Goal: Transaction & Acquisition: Book appointment/travel/reservation

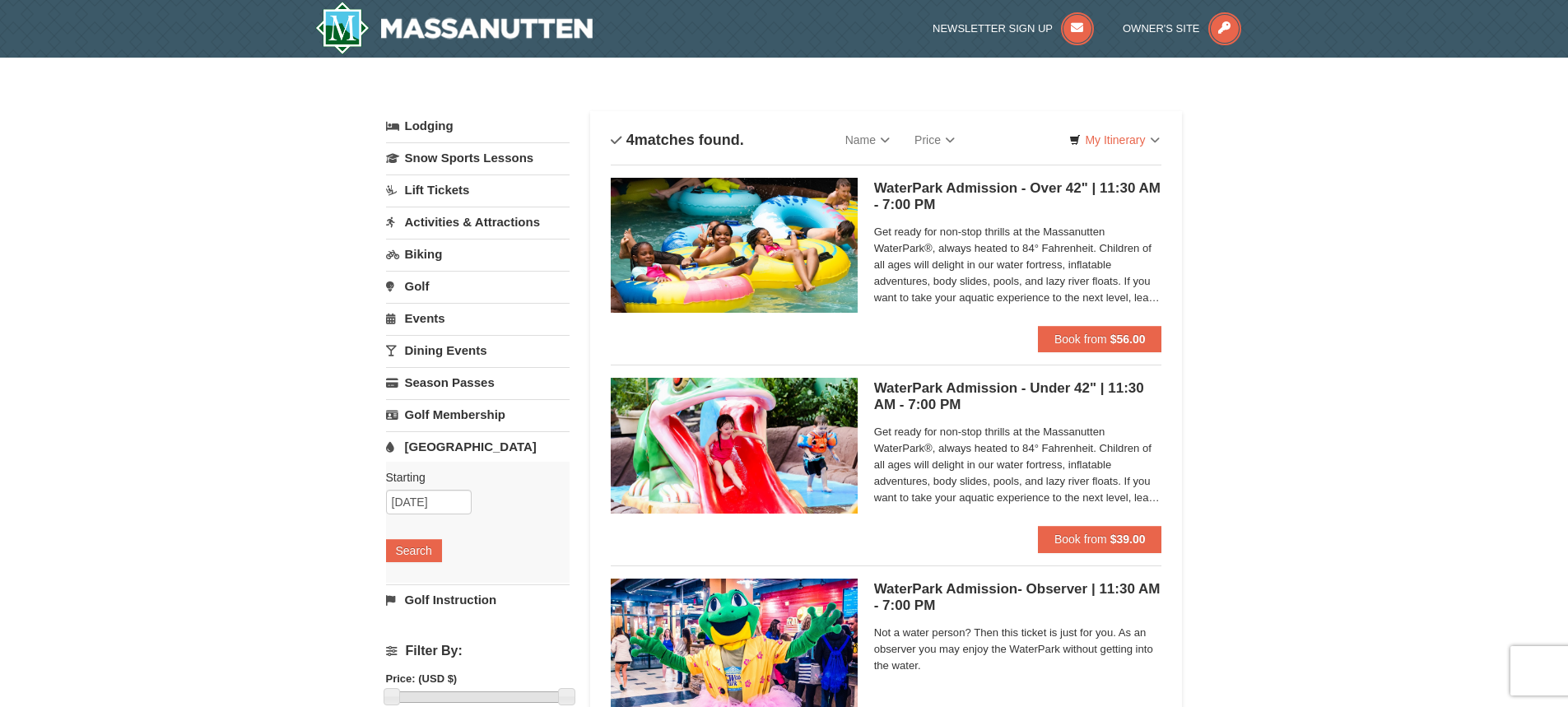
click at [447, 188] on link "Lift Tickets" at bounding box center [477, 190] width 183 height 30
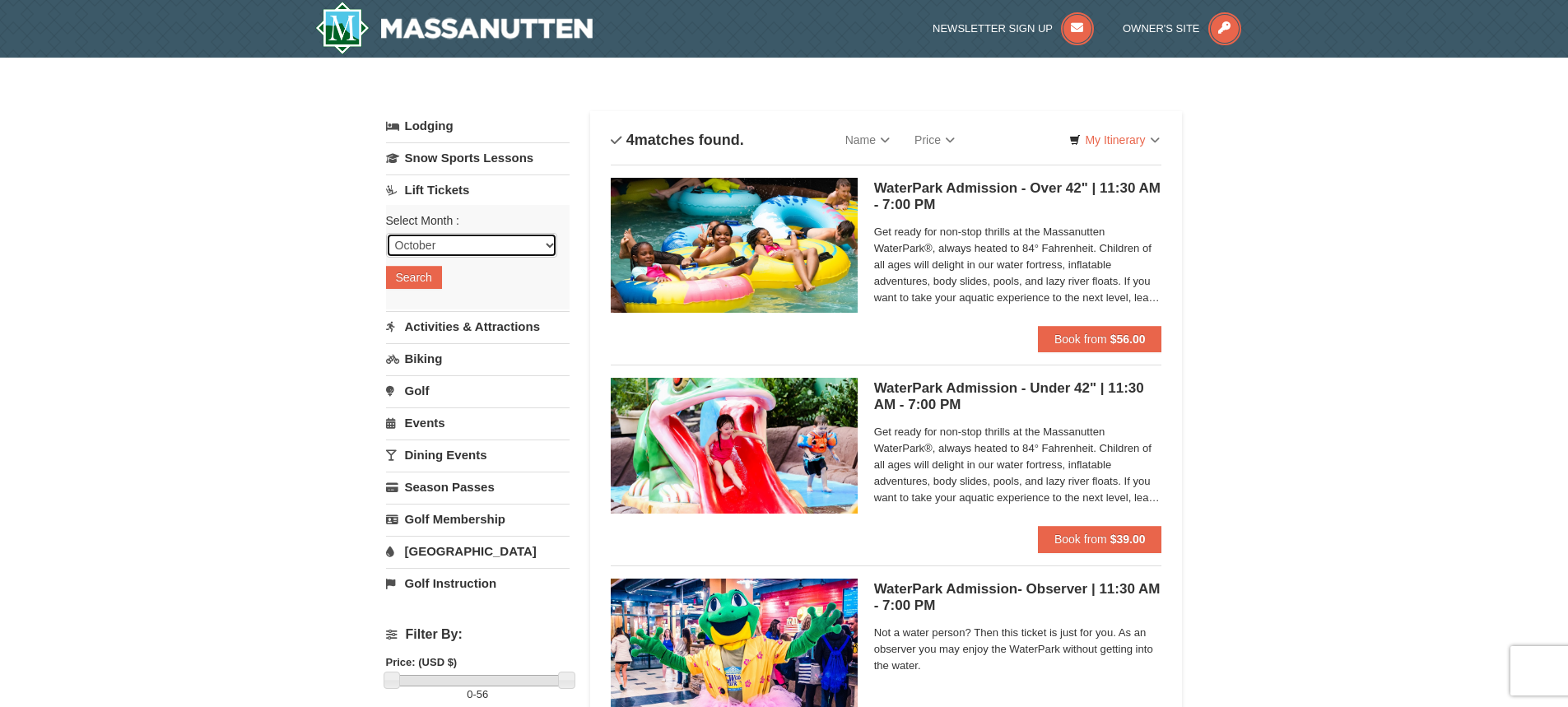
click at [457, 254] on select "October November December January February March April May June July August Sep…" at bounding box center [471, 245] width 171 height 25
select select "12"
click at [386, 233] on select "October November December January February March April May June July August Sep…" at bounding box center [471, 245] width 171 height 25
click at [432, 286] on button "Search" at bounding box center [413, 277] width 56 height 23
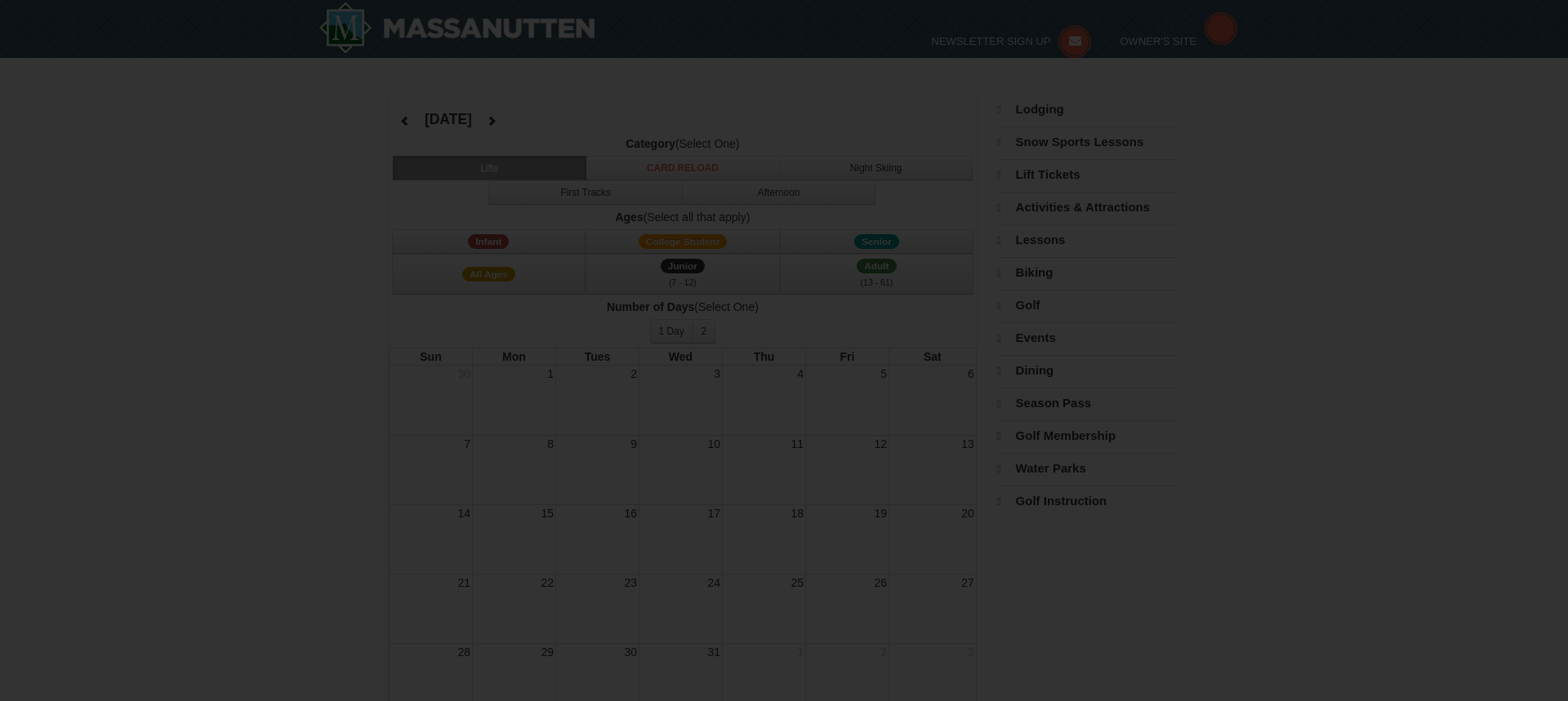
select select "12"
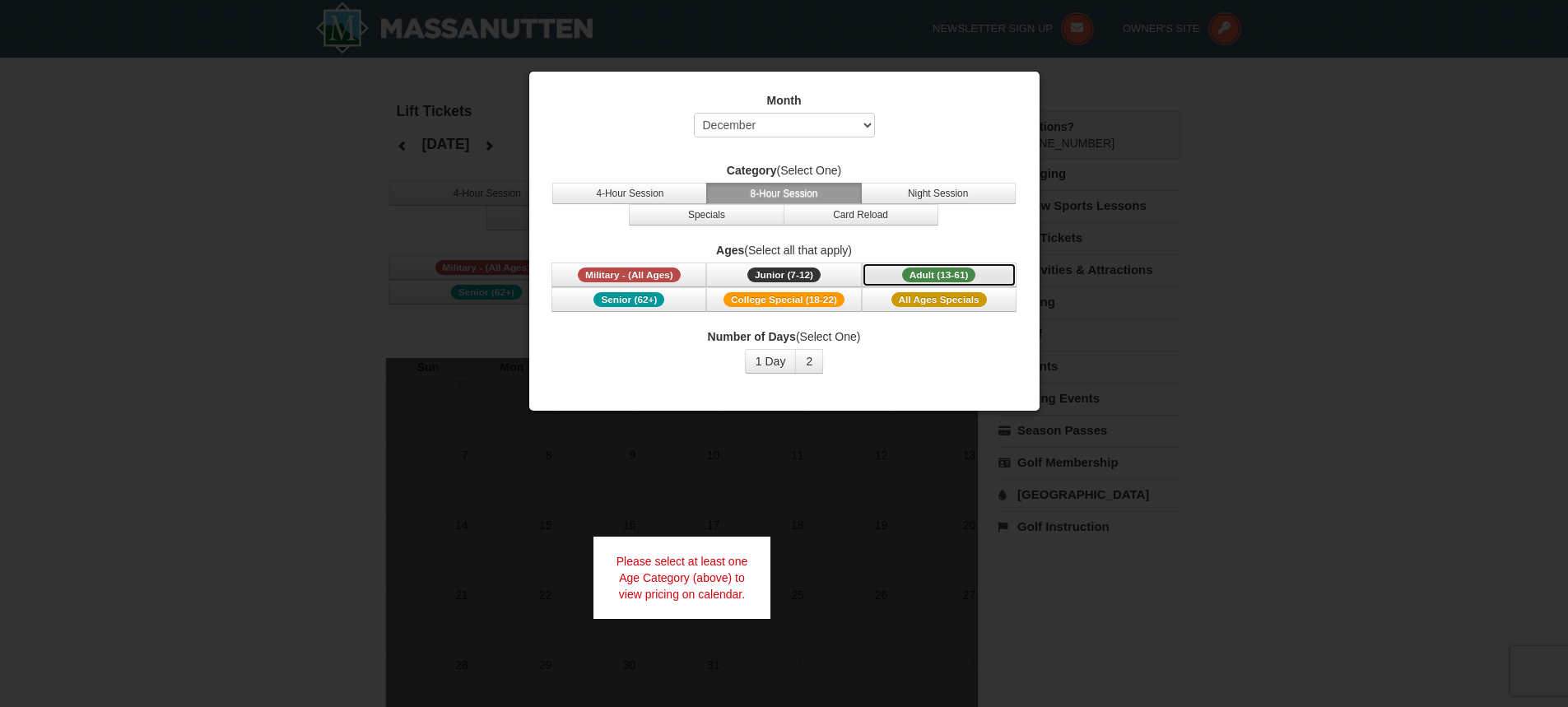
click at [965, 273] on span "Adult (13-61)" at bounding box center [940, 276] width 74 height 15
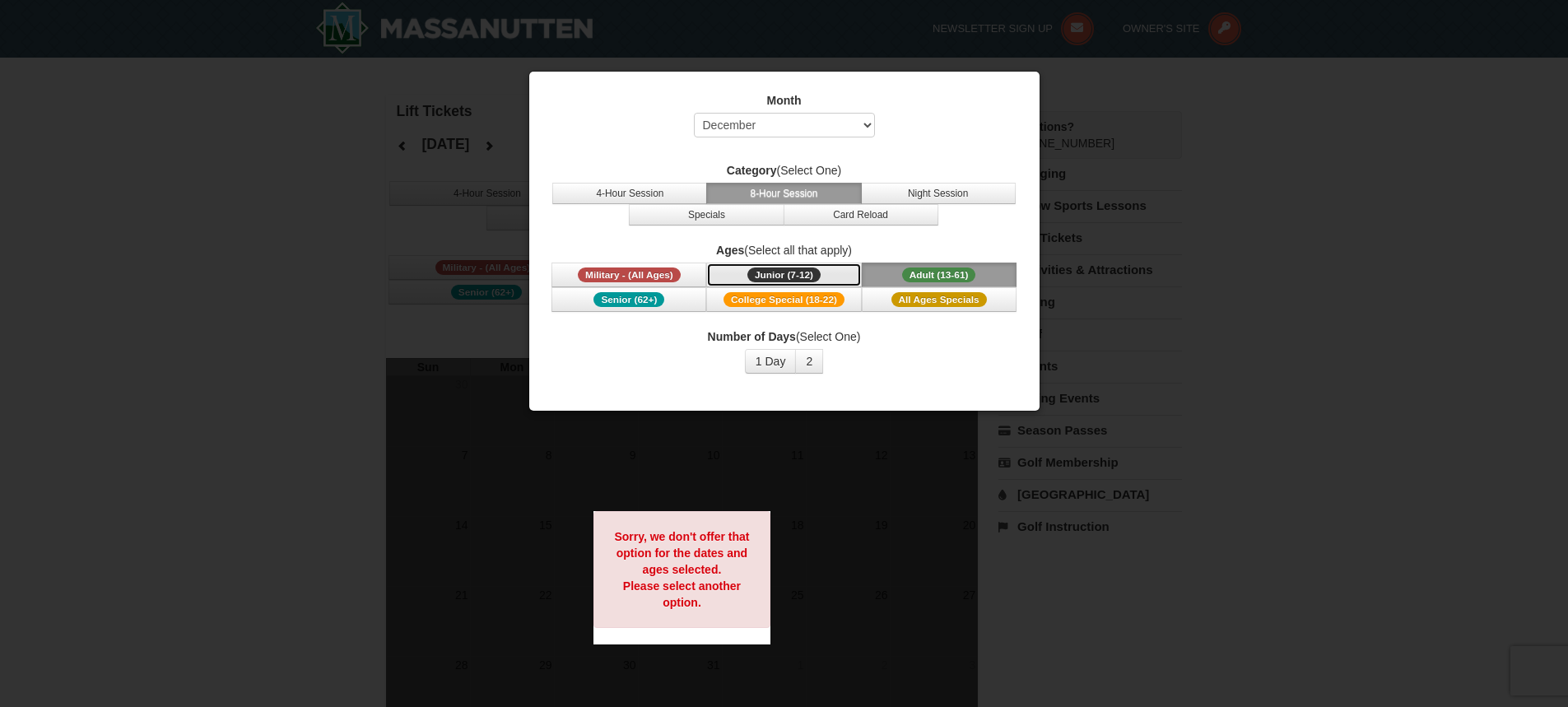
click at [825, 277] on button "Junior (7-12) (7 - 12)" at bounding box center [783, 275] width 155 height 25
click at [969, 311] on button "All Ages Specials" at bounding box center [939, 299] width 155 height 25
click at [641, 192] on button "4-Hour Session" at bounding box center [629, 193] width 155 height 22
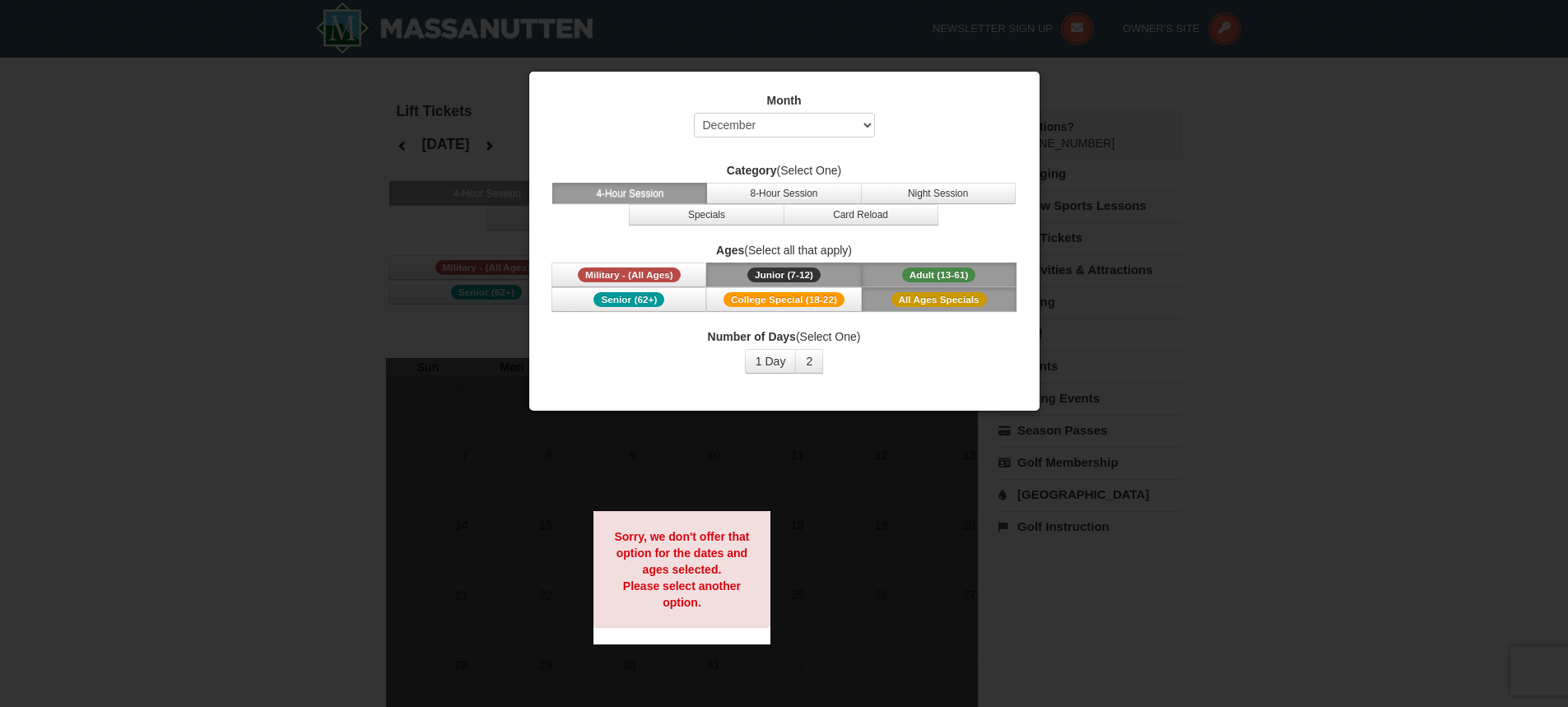
click at [1166, 116] on div at bounding box center [784, 354] width 1568 height 707
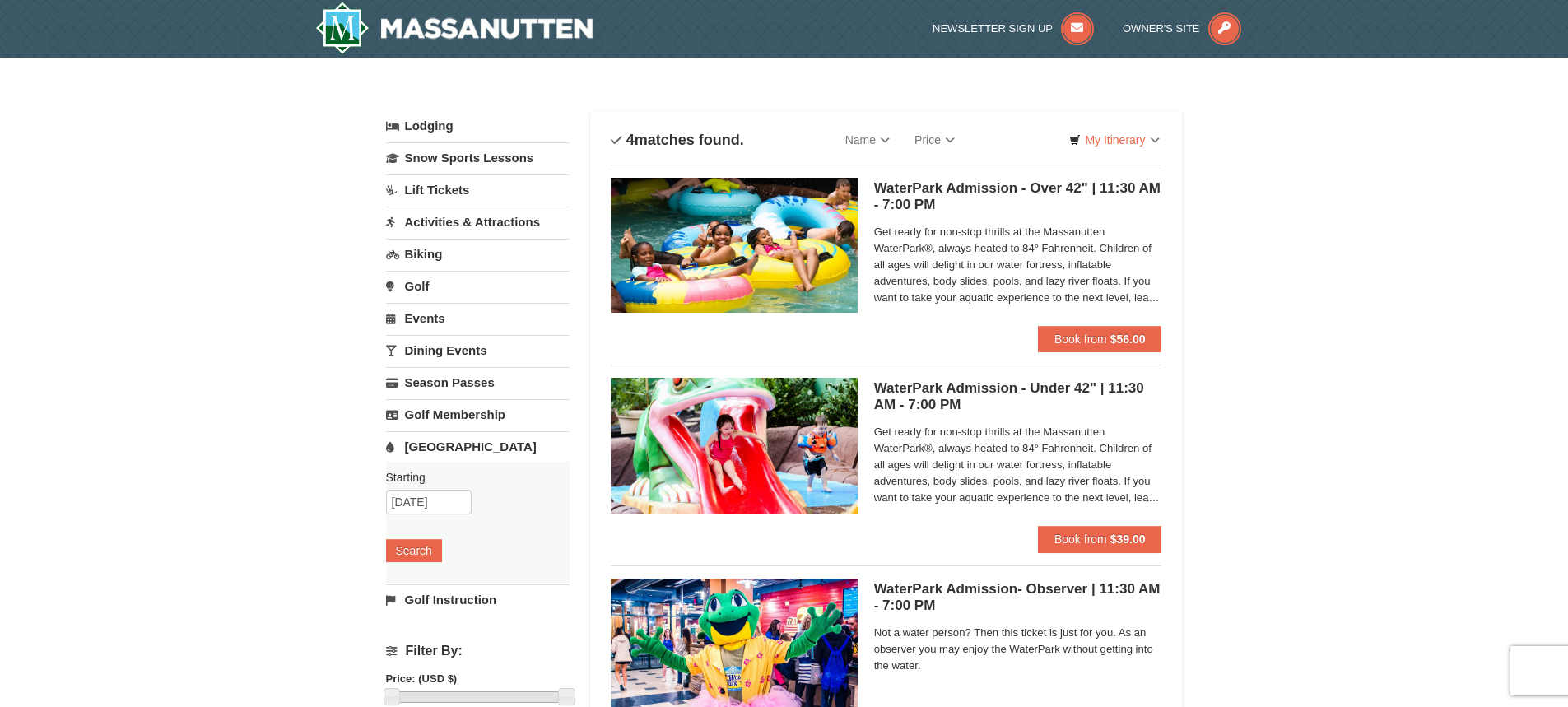
click at [408, 128] on link "Lodging" at bounding box center [477, 125] width 183 height 29
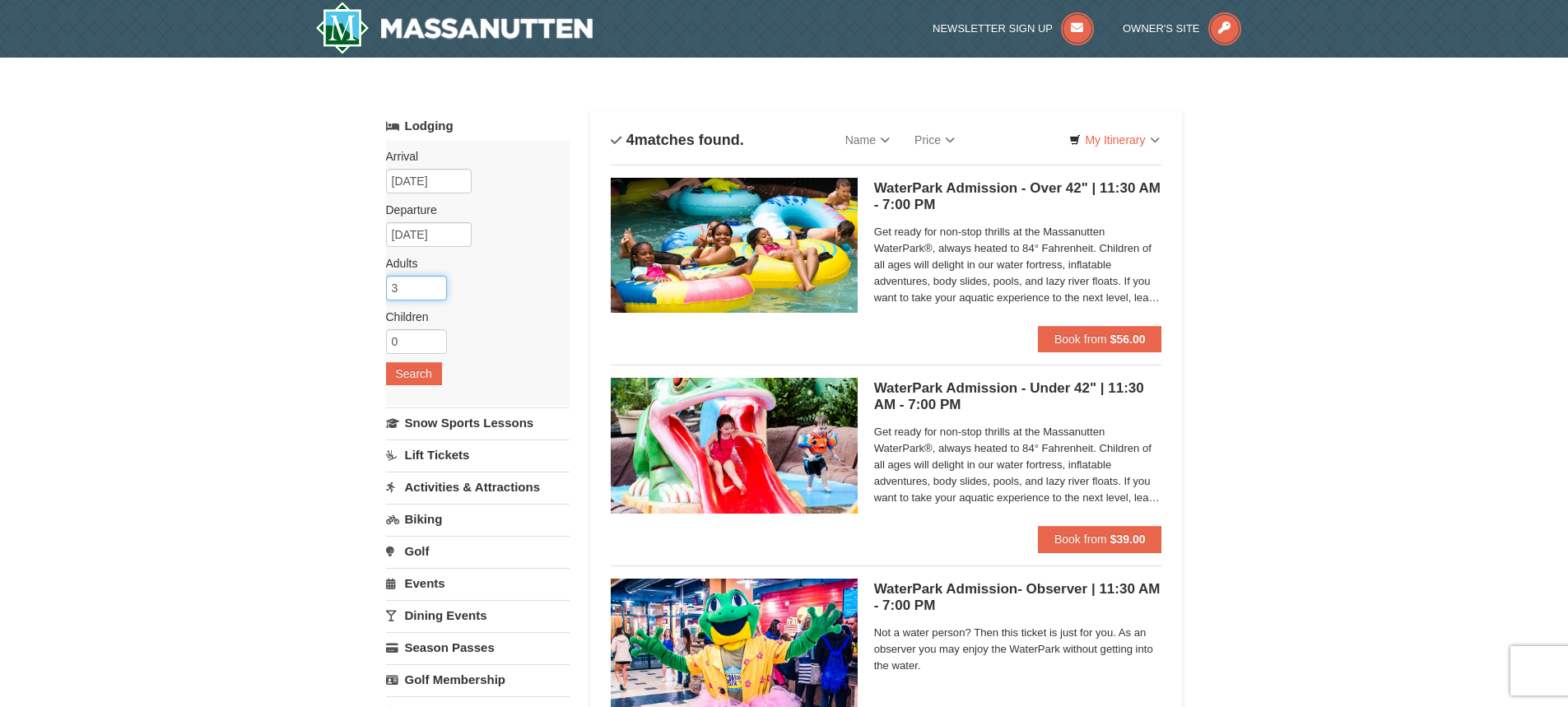
click at [434, 288] on input "3" at bounding box center [416, 288] width 61 height 25
type input "2"
click at [436, 288] on input "2" at bounding box center [416, 288] width 61 height 25
click at [428, 336] on input "0" at bounding box center [416, 342] width 61 height 25
click at [438, 333] on input "0" at bounding box center [416, 342] width 61 height 25
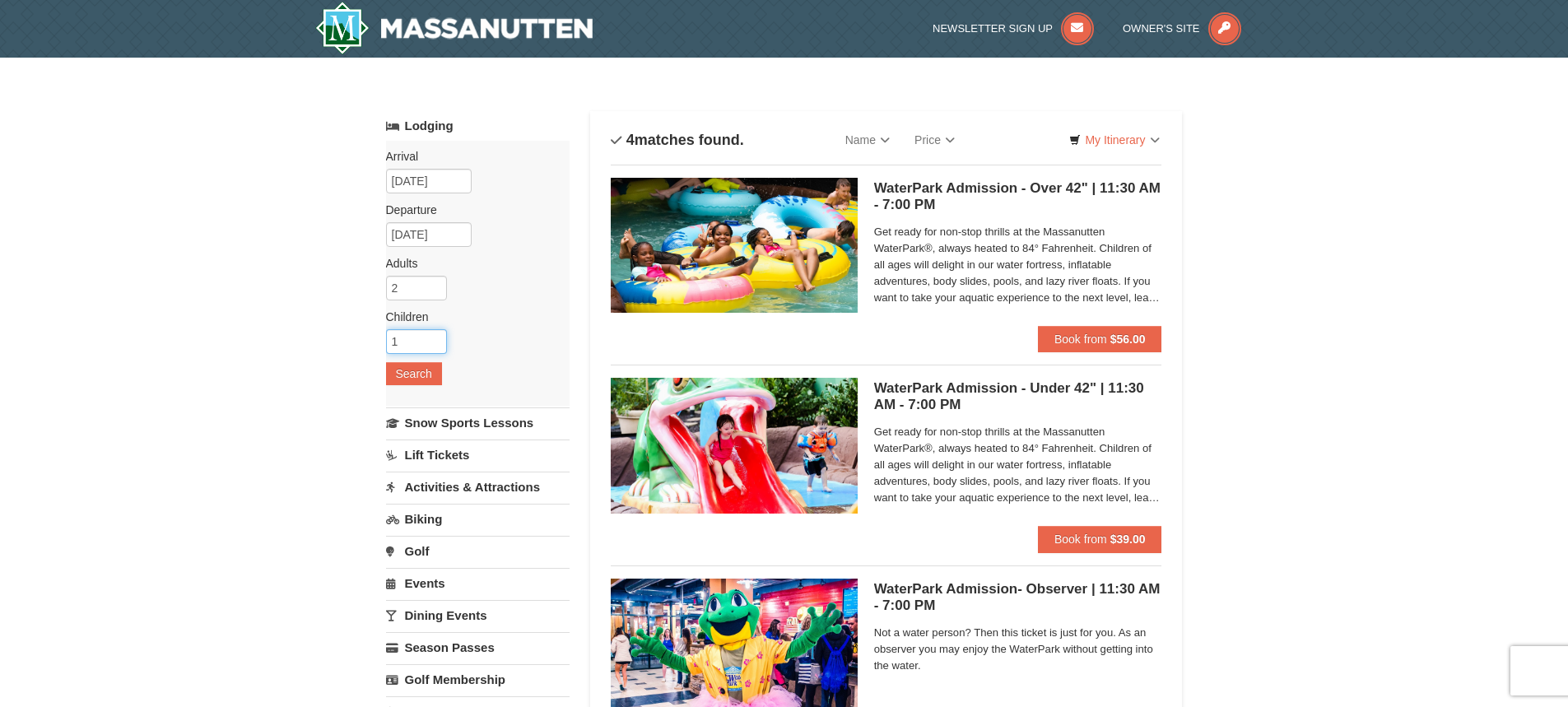
click at [434, 334] on input "1" at bounding box center [416, 342] width 61 height 25
click at [434, 336] on input "2" at bounding box center [416, 342] width 61 height 25
type input "3"
click at [433, 335] on input "3" at bounding box center [416, 342] width 61 height 25
click at [411, 387] on div "Arrival Please format dates MM/DD/YYYY Please format dates MM/DD/YYYY 12/22/202…" at bounding box center [477, 273] width 183 height 265
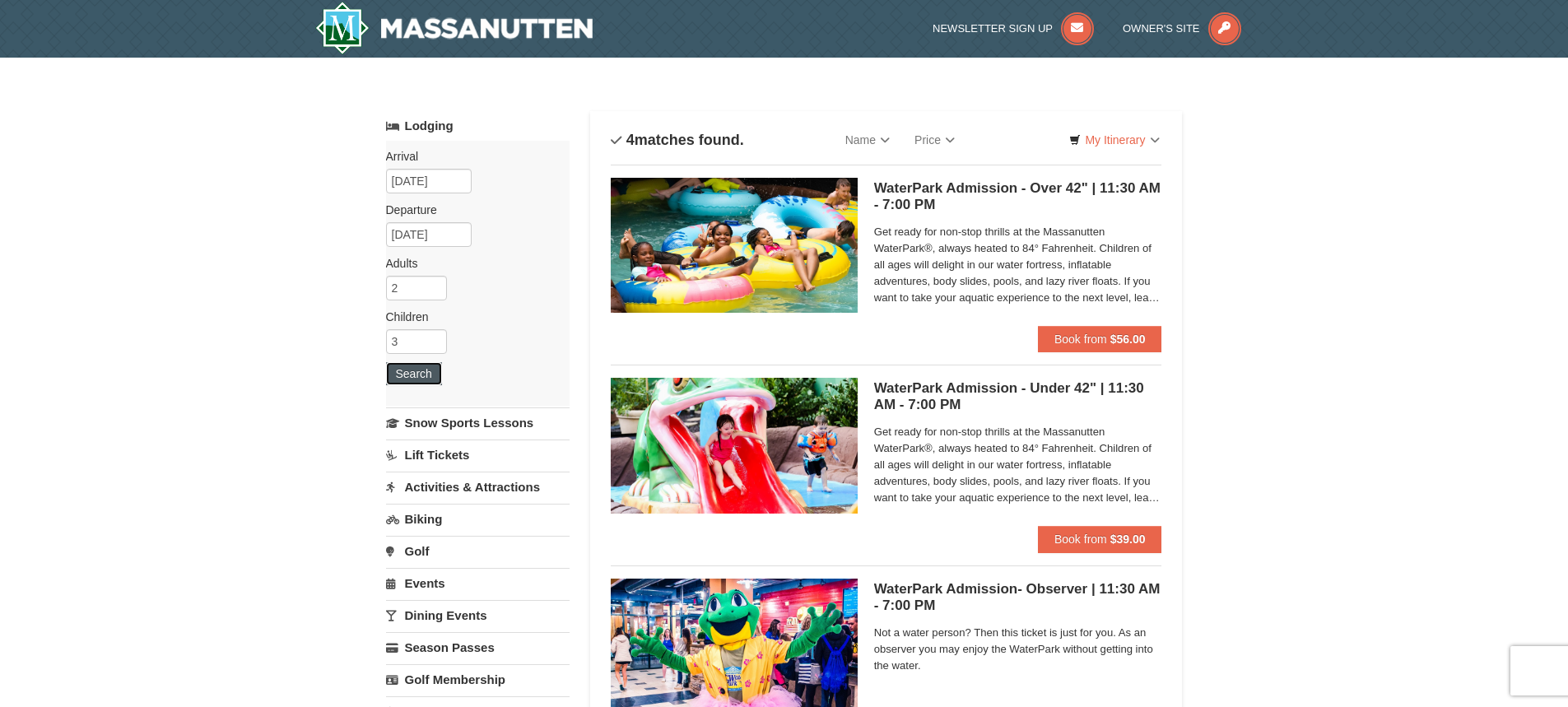
click at [415, 374] on button "Search" at bounding box center [413, 373] width 56 height 23
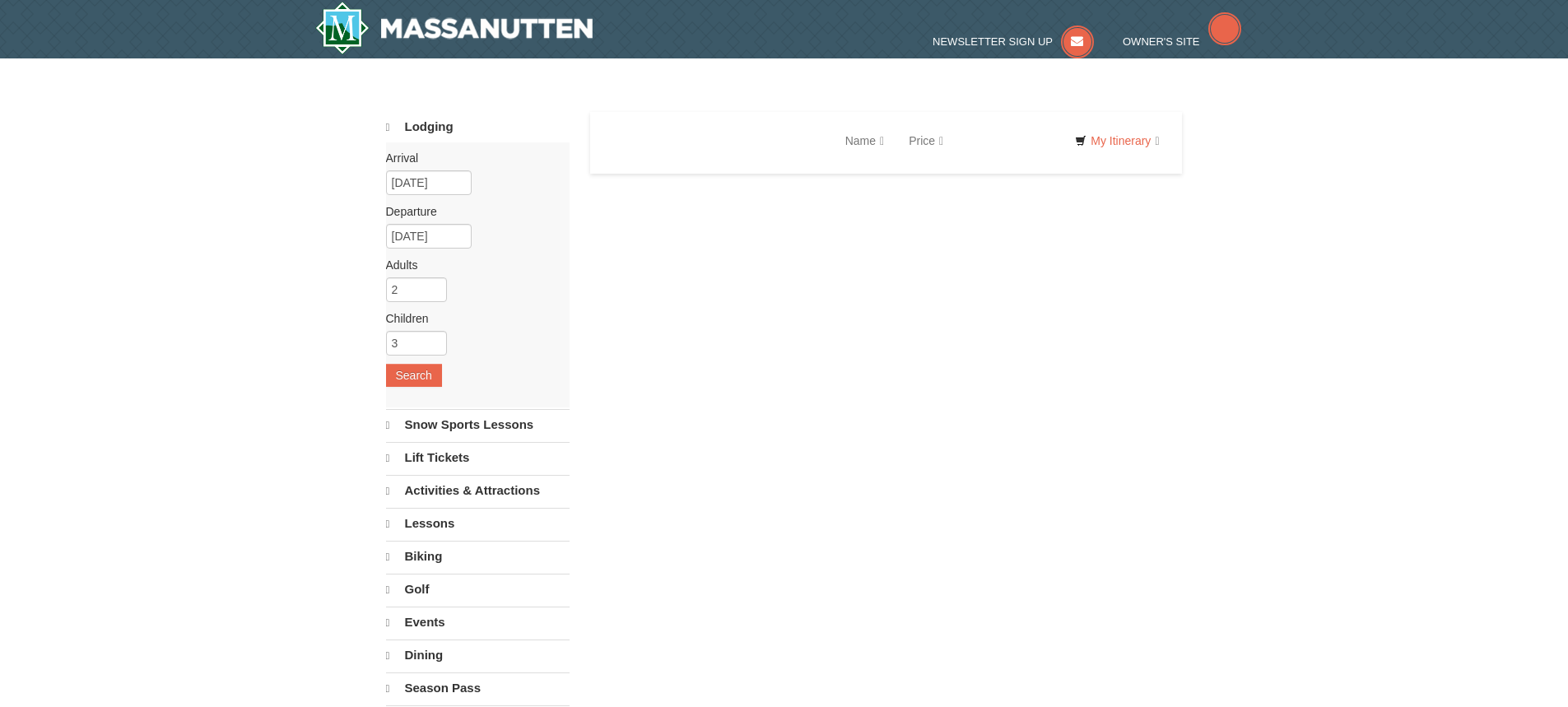
select select "10"
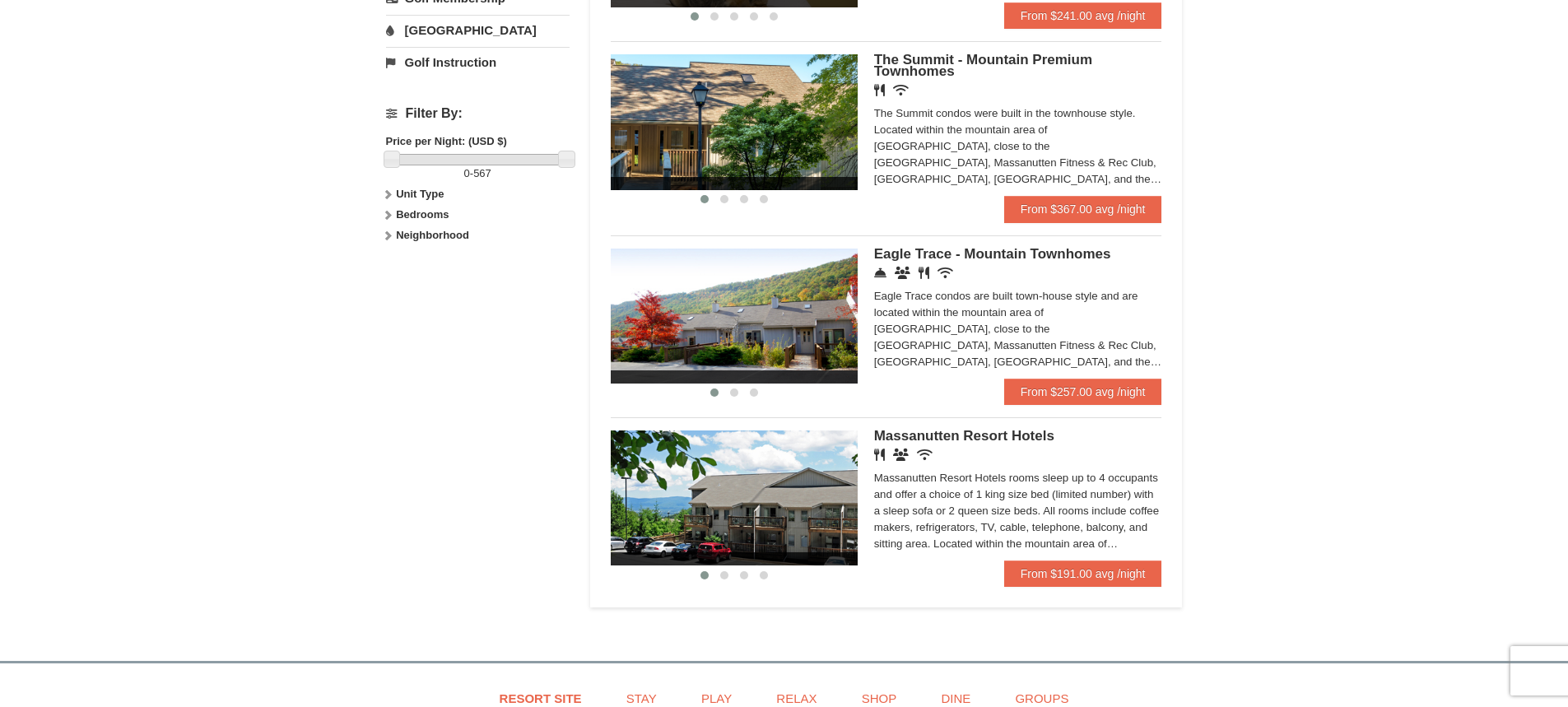
scroll to position [823, 0]
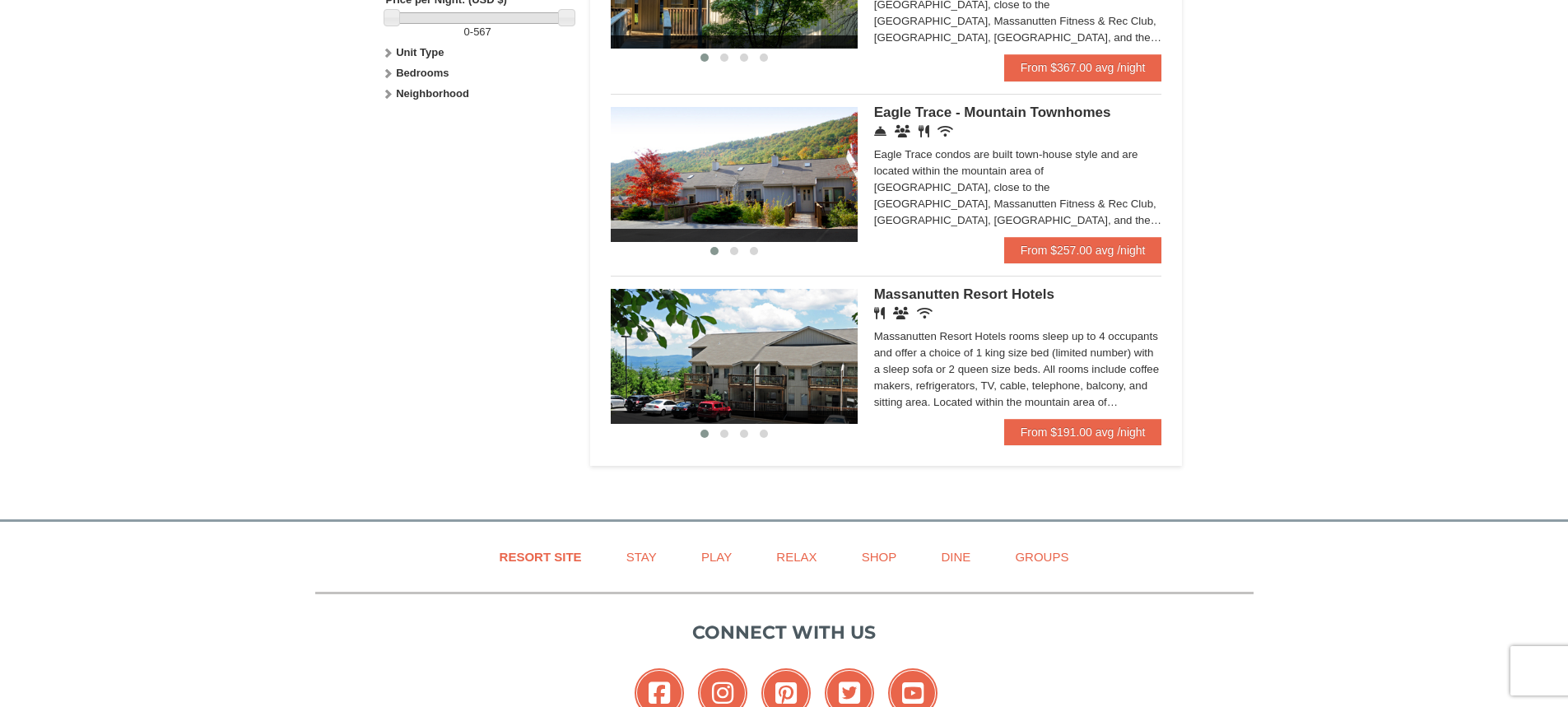
click at [829, 342] on img at bounding box center [735, 356] width 247 height 135
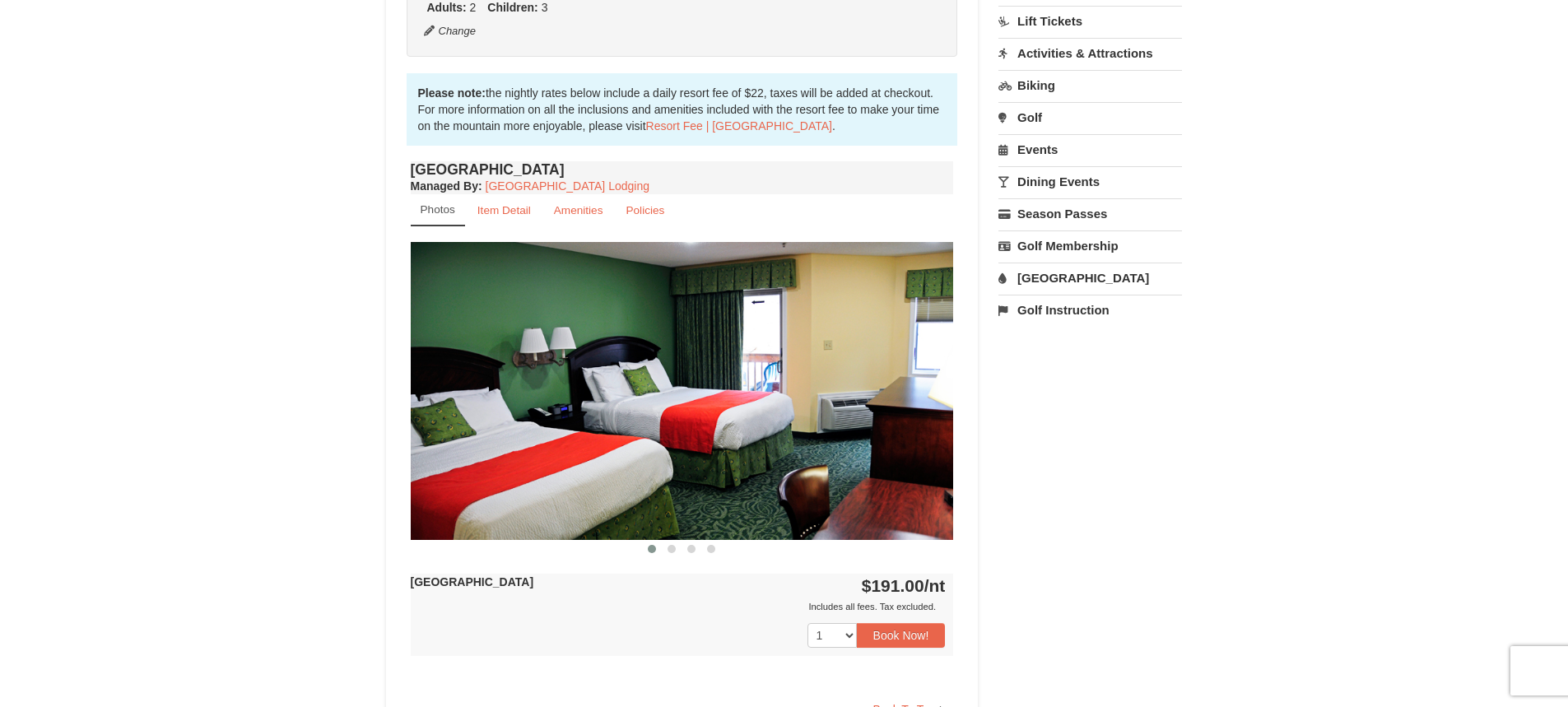
scroll to position [823, 0]
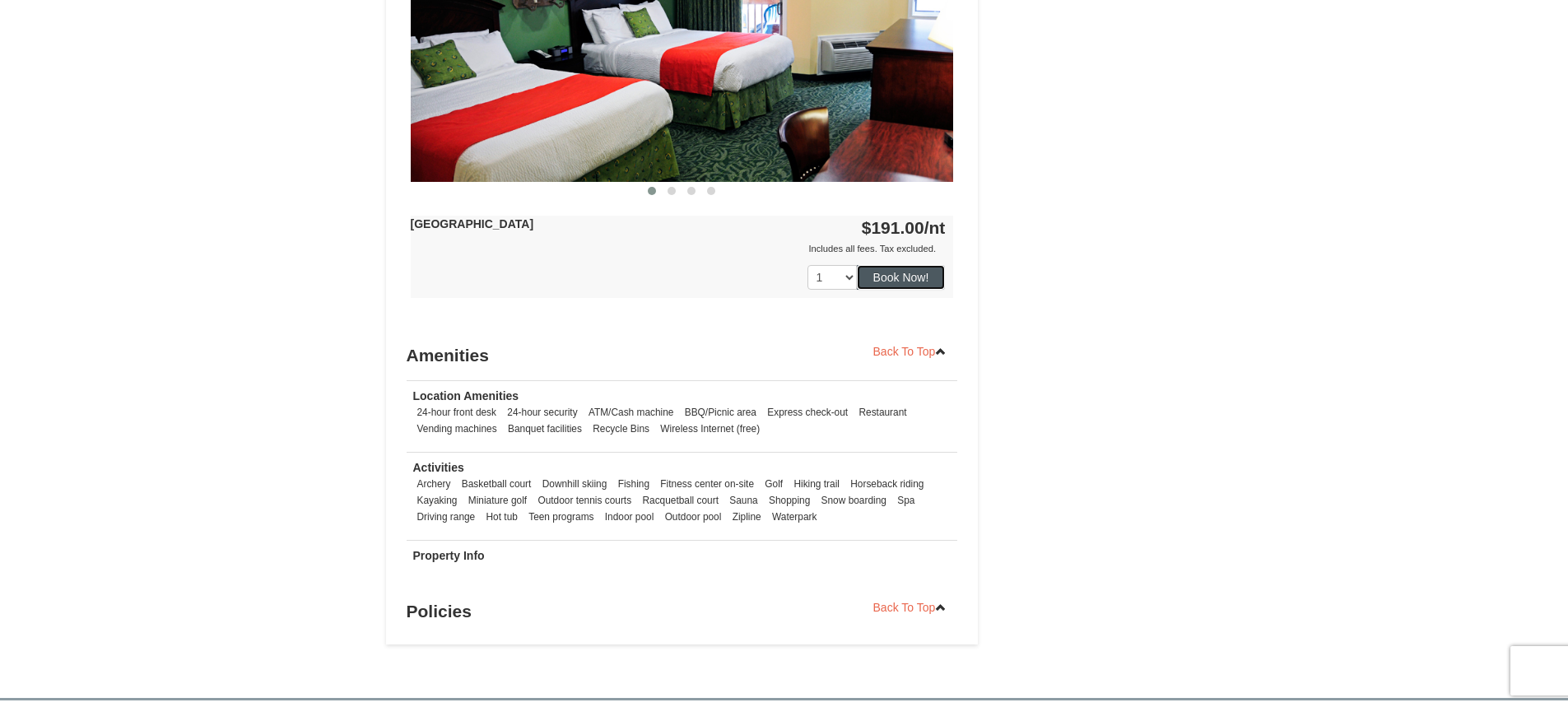
click at [909, 278] on button "Book Now!" at bounding box center [902, 277] width 89 height 25
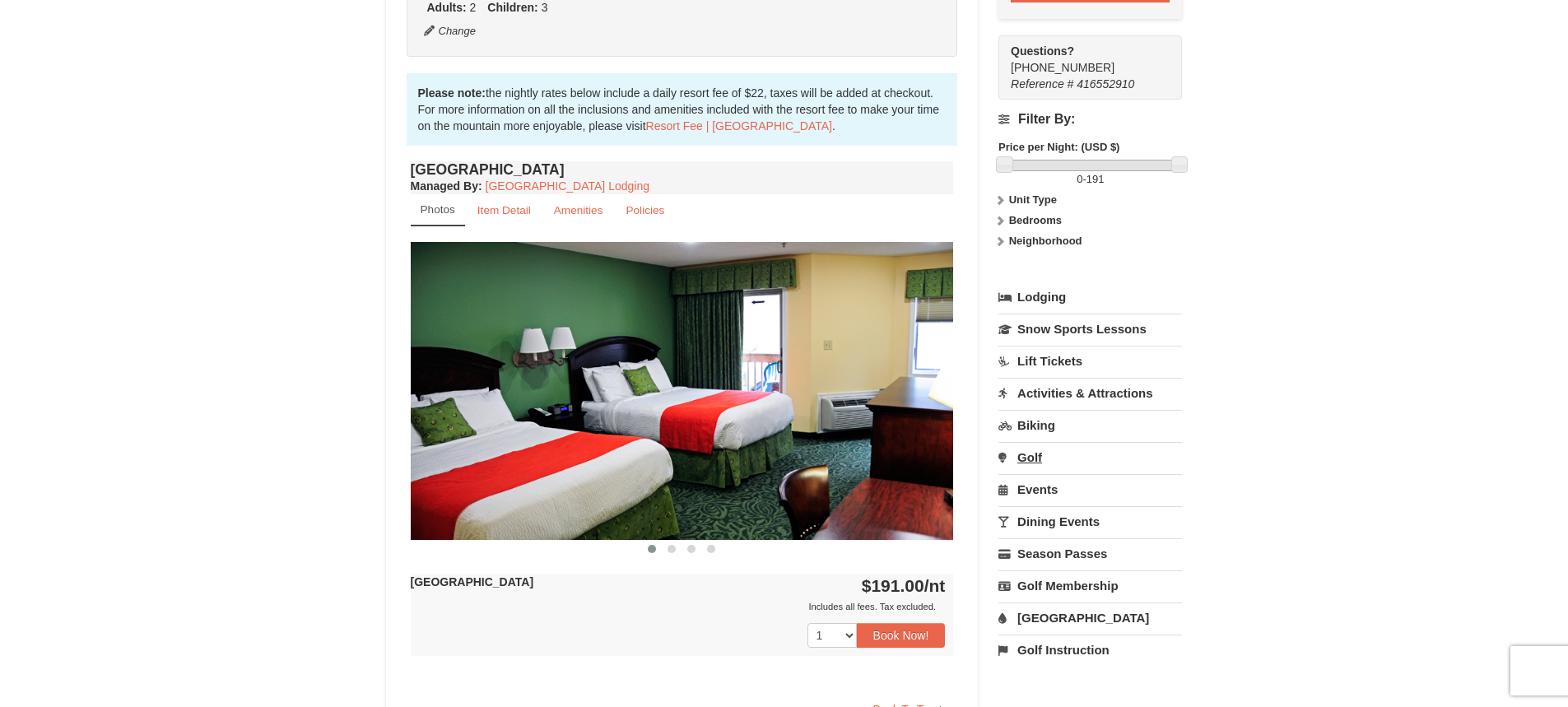
scroll to position [736, 0]
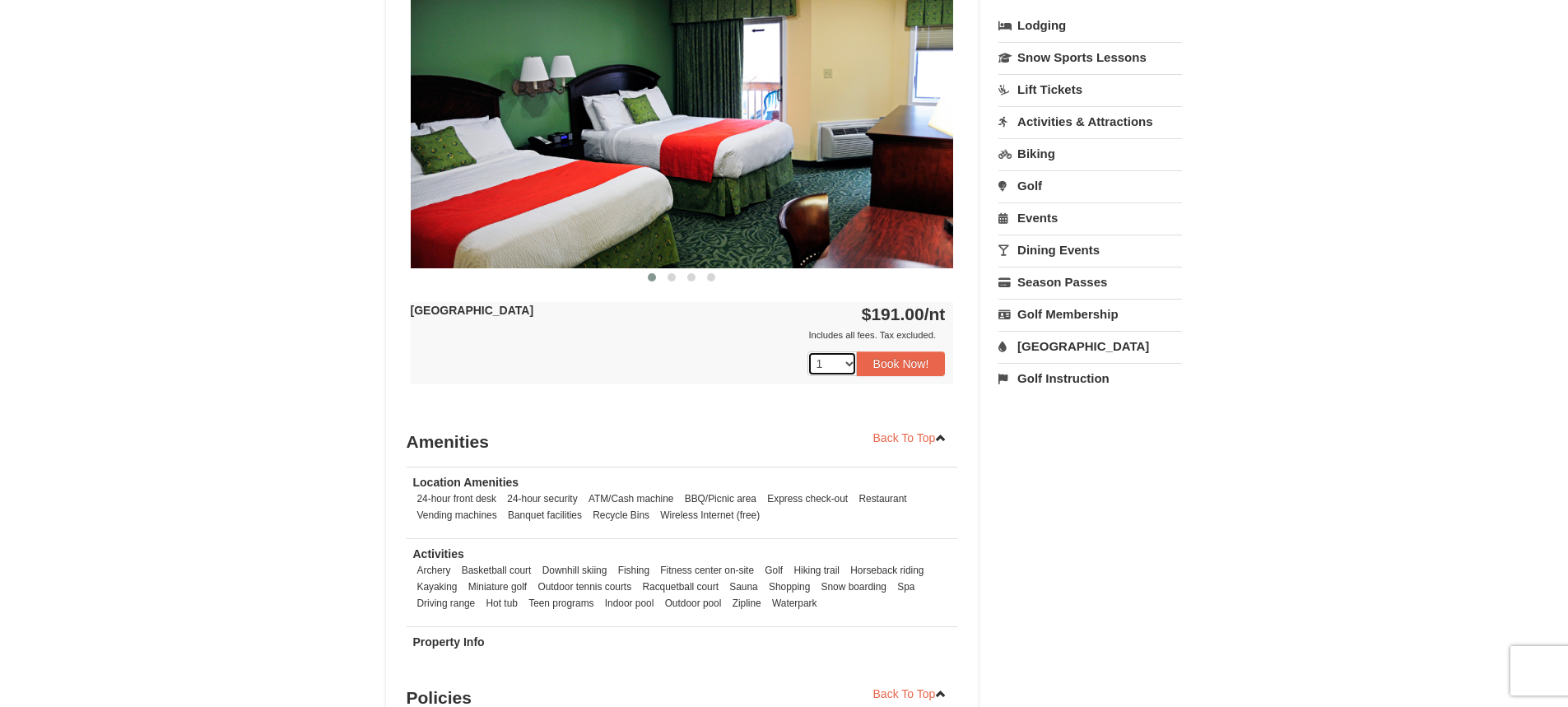
click at [841, 363] on select "1 2 3 4 5 6 7 8 9 10 11 12 13 14 15 16 17 18" at bounding box center [832, 364] width 49 height 25
select select "3"
click at [808, 352] on select "1 2 3 4 5 6 7 8 9 10 11 12 13 14 15 16 17 18" at bounding box center [832, 364] width 49 height 25
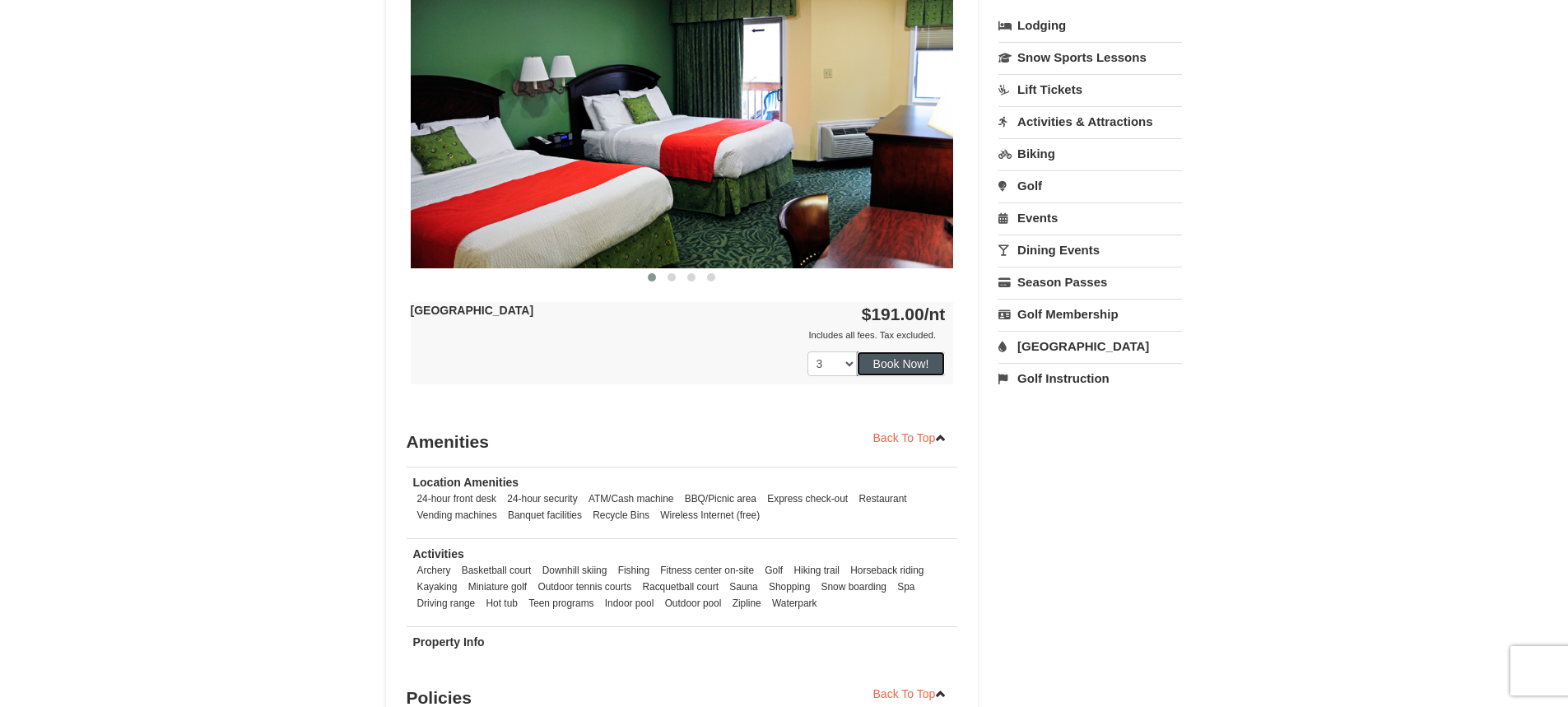
drag, startPoint x: 927, startPoint y: 364, endPoint x: 990, endPoint y: 431, distance: 92.0
click at [990, 431] on div "Book from $191.00! 1822 Resort Drive, Massanutten, VA Availability Amenities Po…" at bounding box center [784, 78] width 797 height 1308
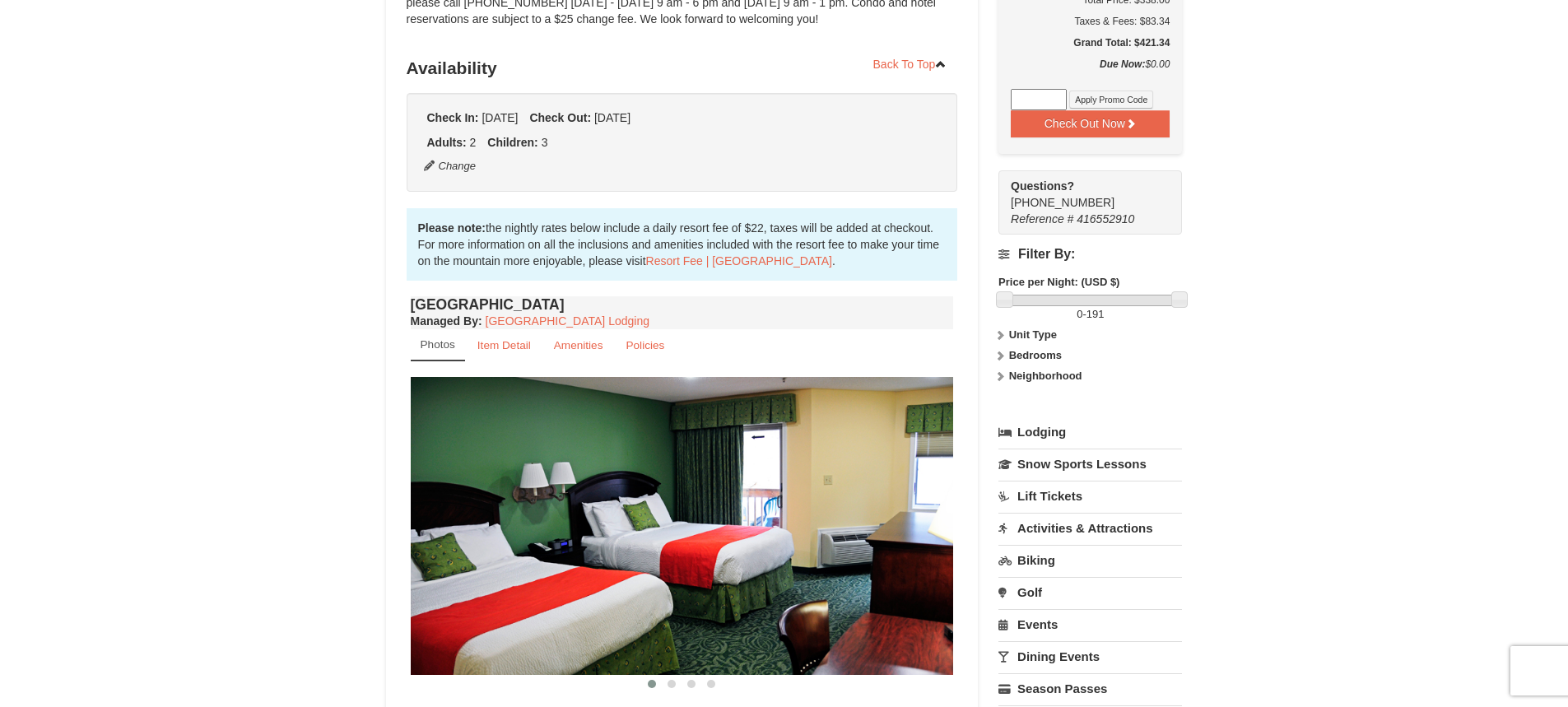
scroll to position [330, 0]
click at [1044, 337] on strong "Unit Type" at bounding box center [1033, 335] width 48 height 12
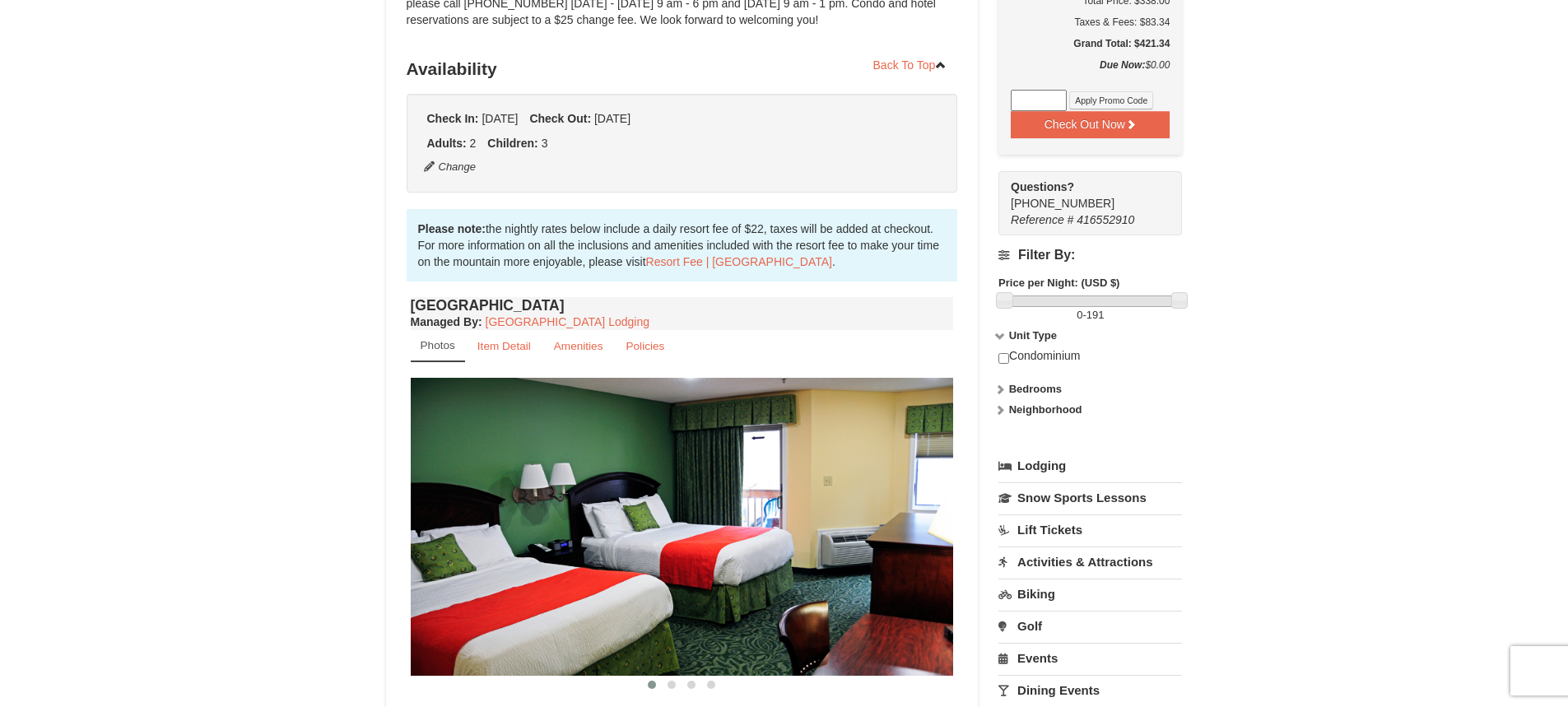
click at [1041, 392] on strong "Bedrooms" at bounding box center [1035, 389] width 52 height 12
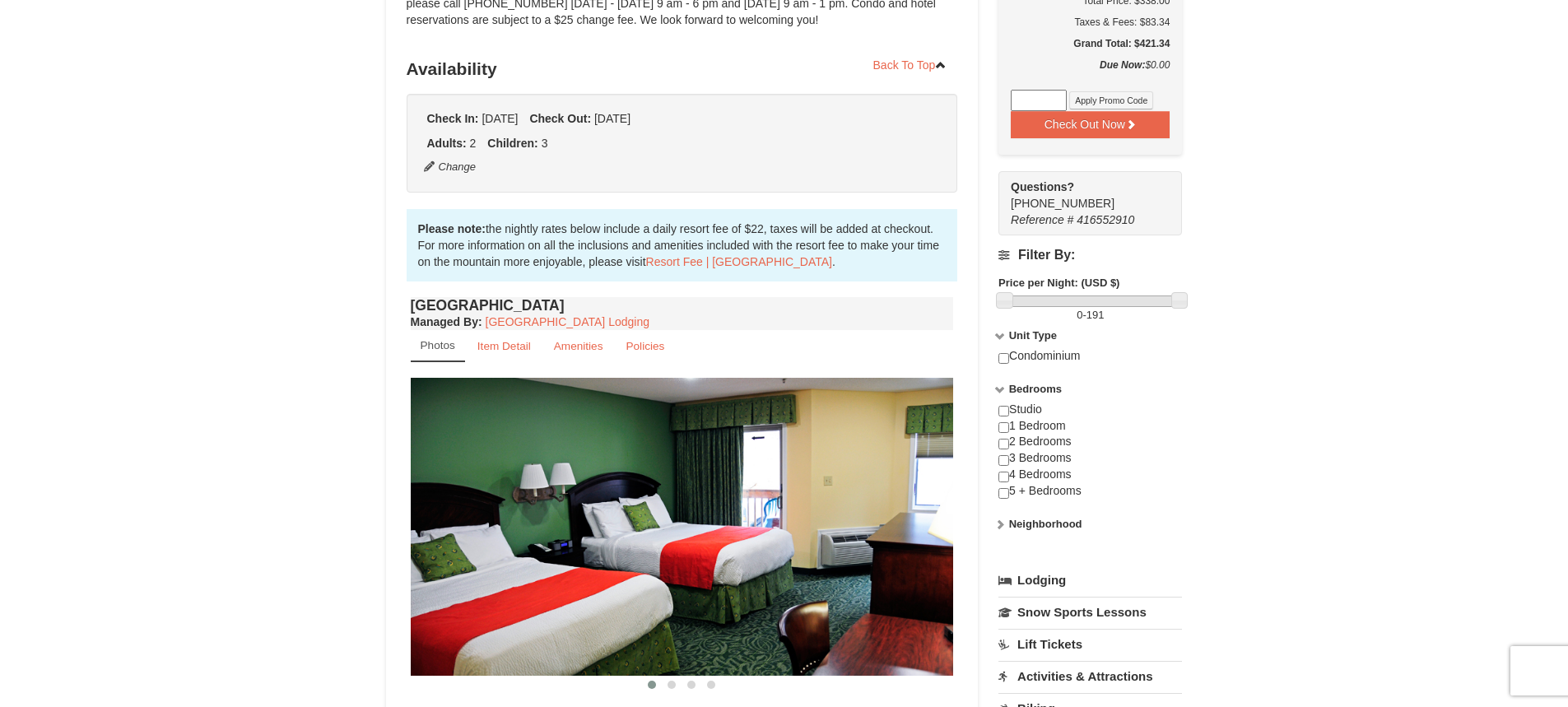
click at [1020, 528] on strong "Neighborhood" at bounding box center [1045, 524] width 73 height 12
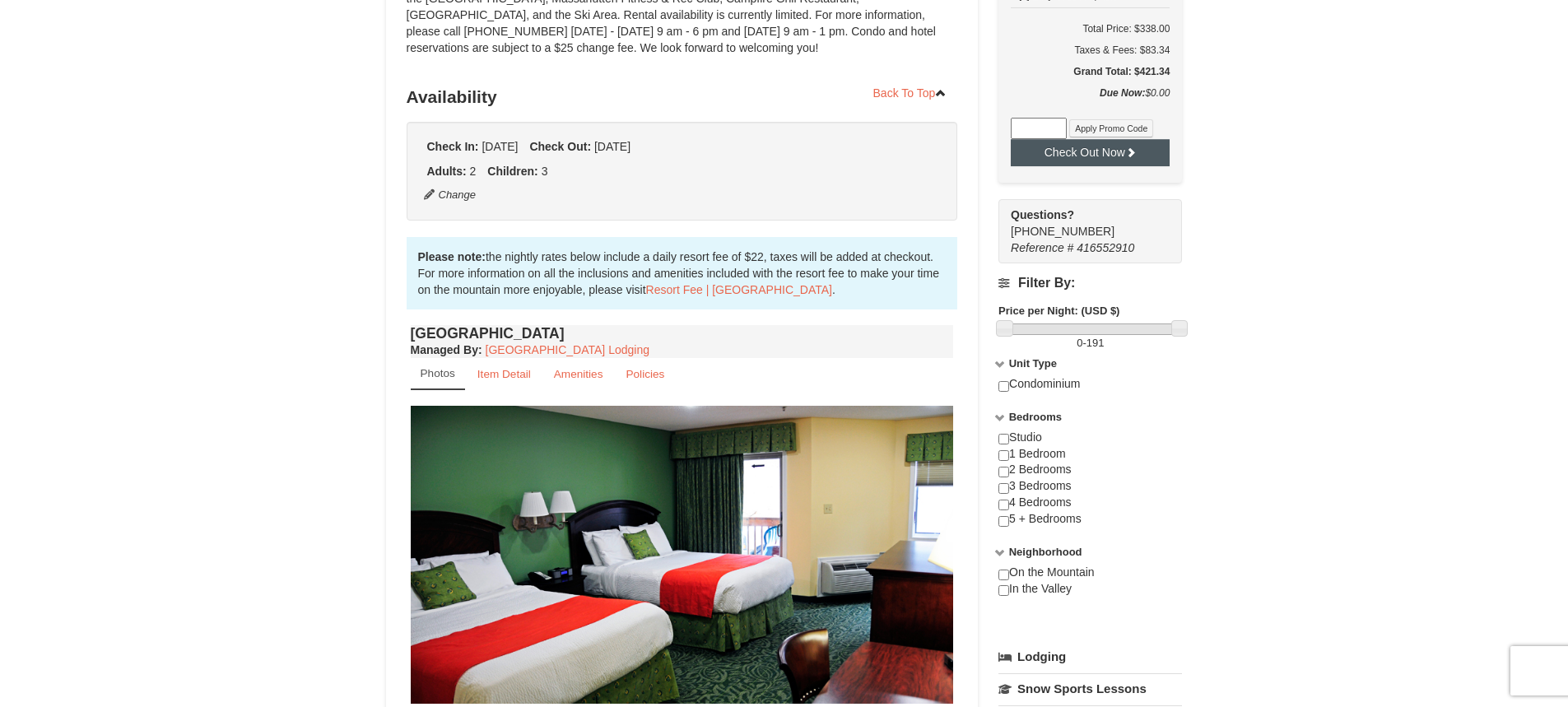
scroll to position [576, 0]
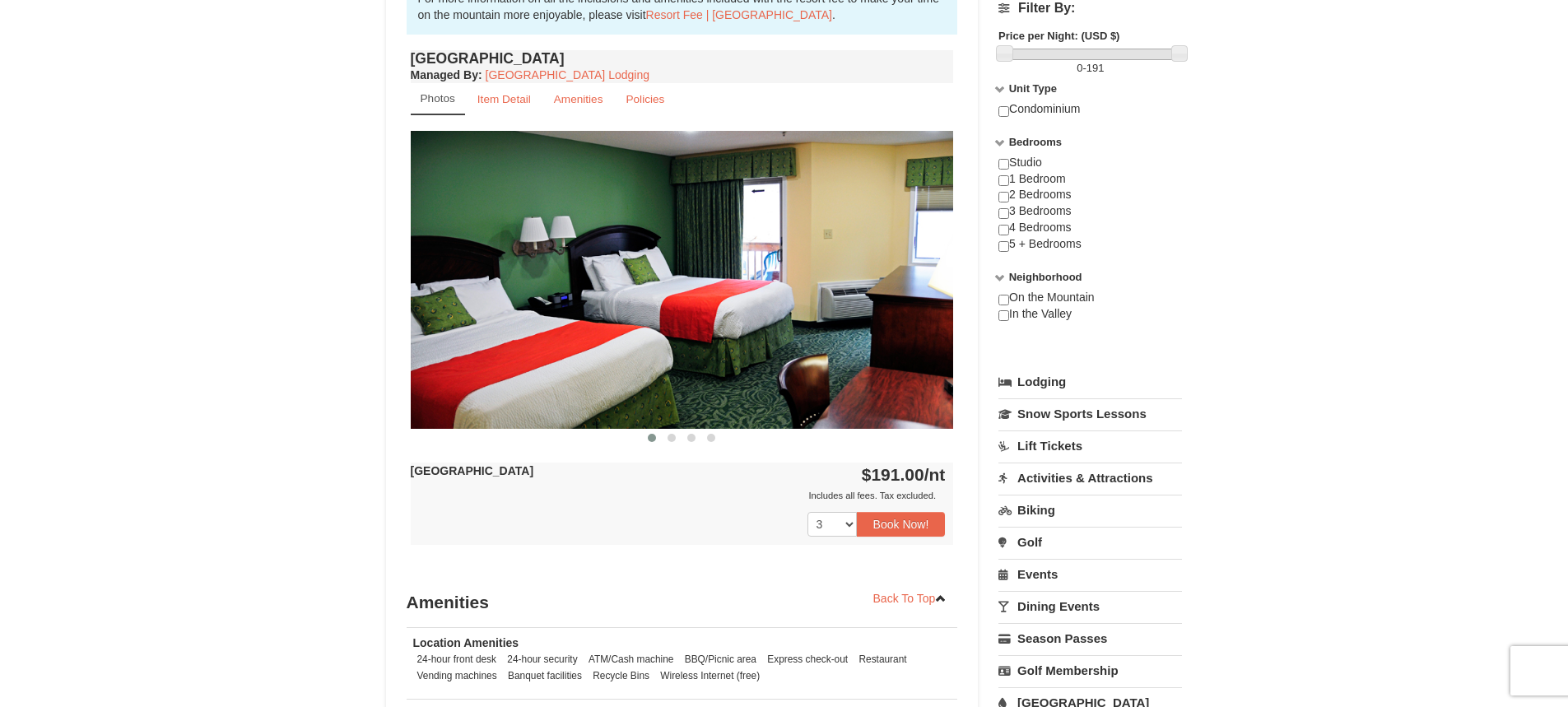
click at [744, 343] on img at bounding box center [682, 279] width 544 height 297
drag, startPoint x: 744, startPoint y: 343, endPoint x: 643, endPoint y: 343, distance: 101.0
click at [671, 347] on img at bounding box center [682, 279] width 544 height 297
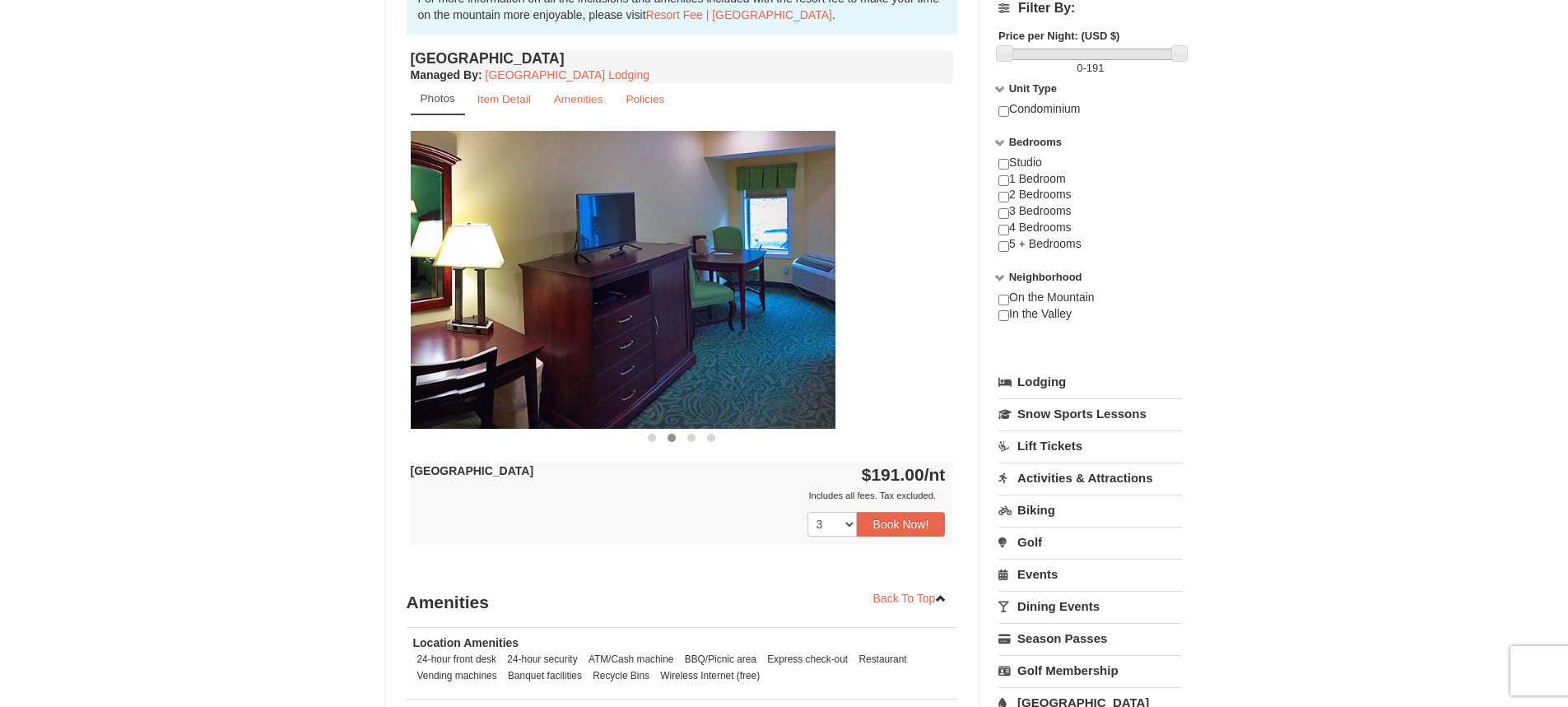
drag, startPoint x: 833, startPoint y: 368, endPoint x: 643, endPoint y: 354, distance: 190.5
click at [674, 358] on img at bounding box center [564, 279] width 544 height 297
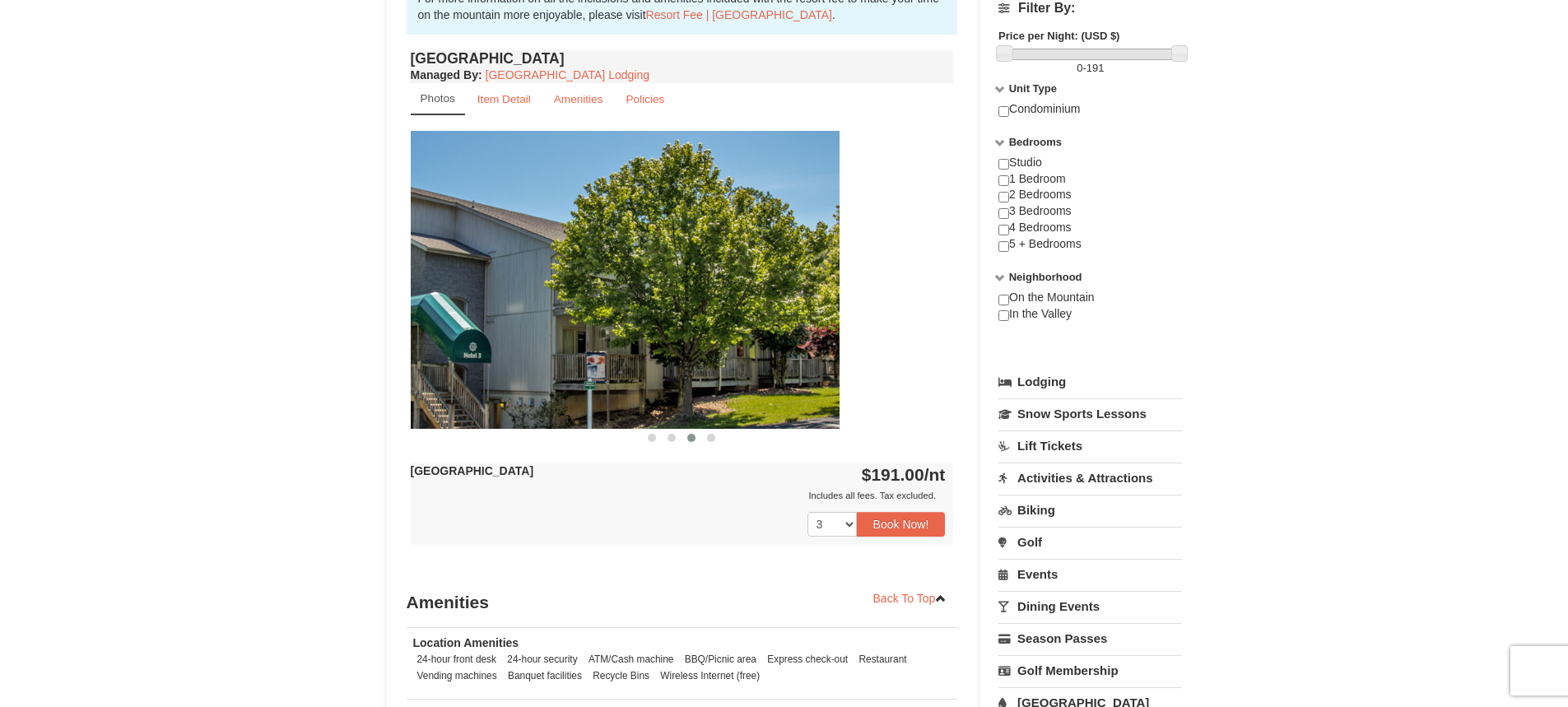
drag, startPoint x: 813, startPoint y: 373, endPoint x: 593, endPoint y: 339, distance: 222.6
click at [595, 340] on img at bounding box center [568, 279] width 544 height 297
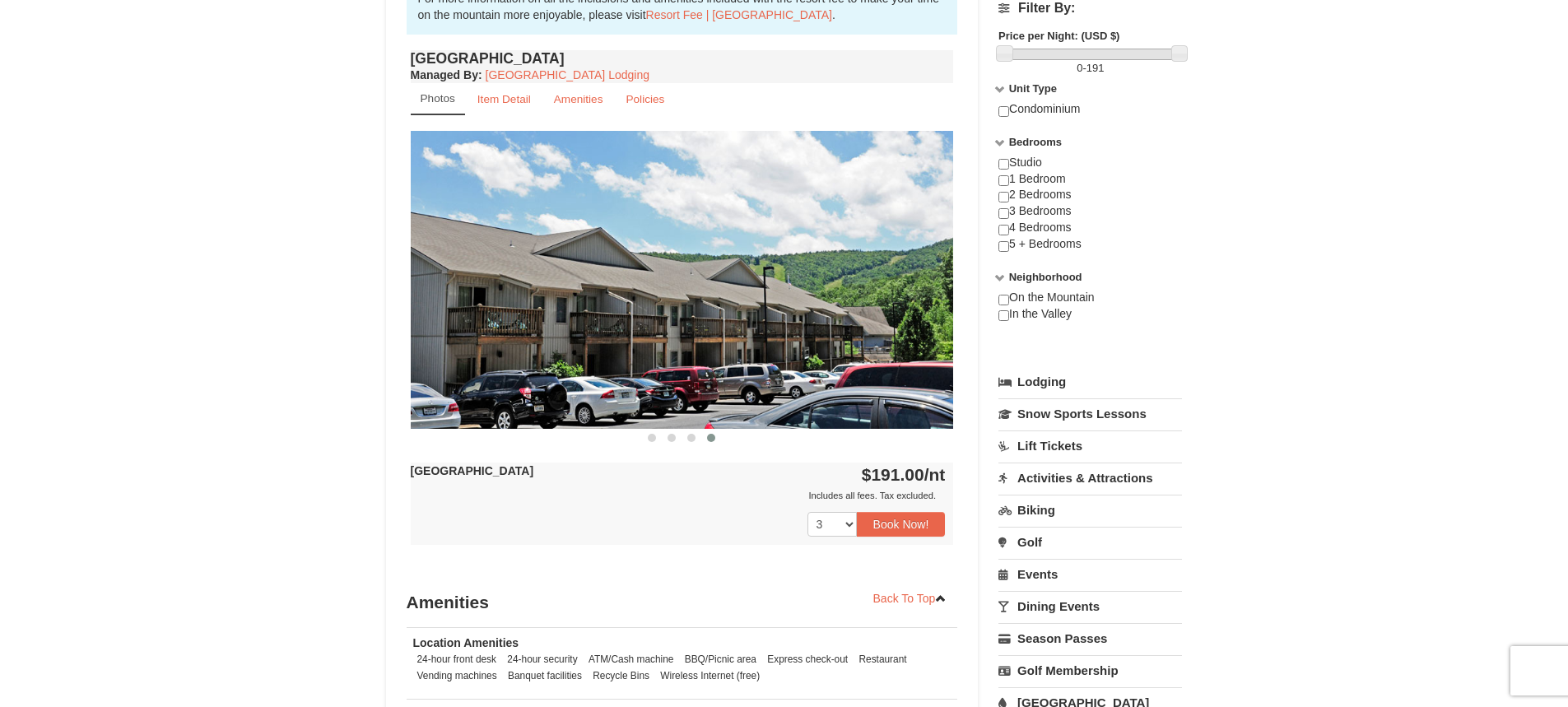
drag, startPoint x: 787, startPoint y: 360, endPoint x: 534, endPoint y: 330, distance: 254.8
click at [545, 330] on img at bounding box center [682, 279] width 544 height 297
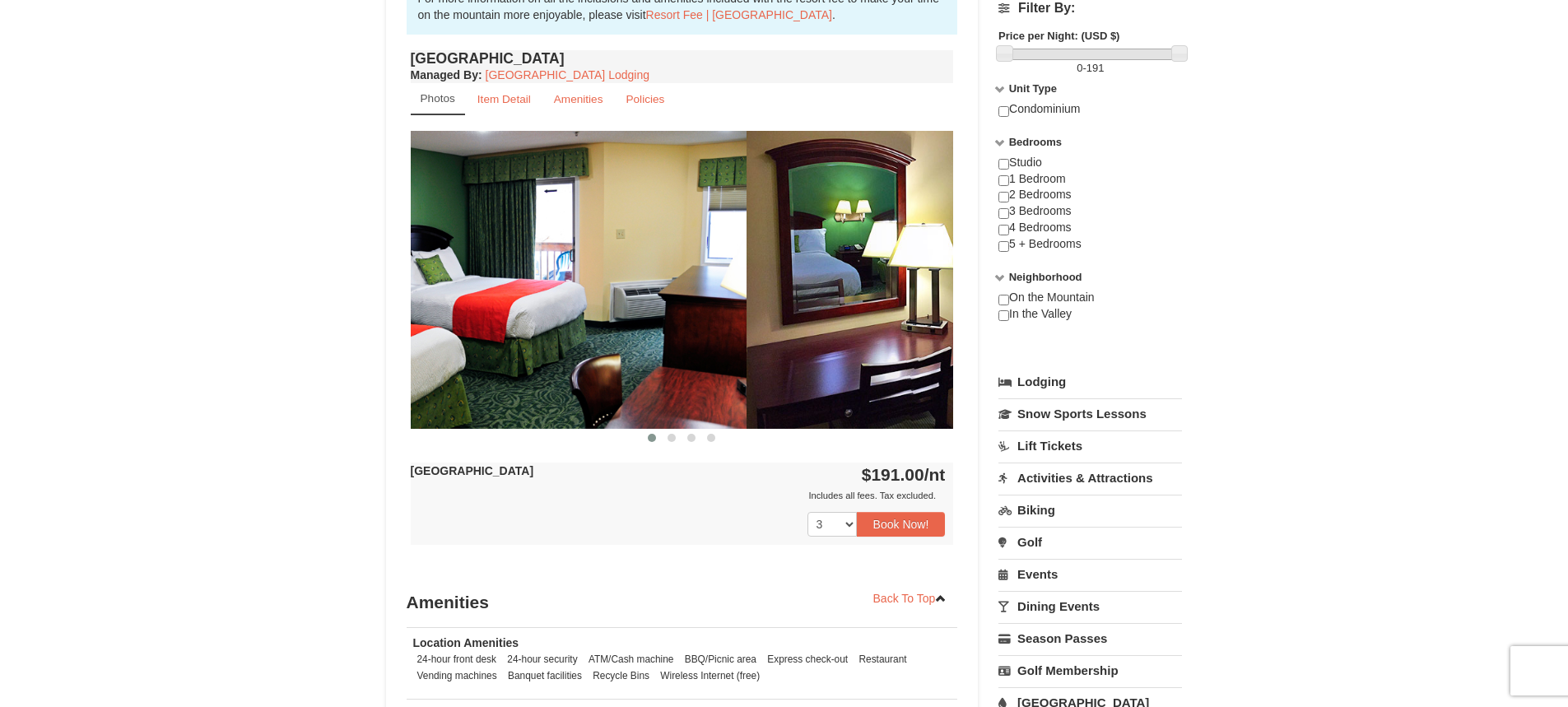
drag, startPoint x: 533, startPoint y: 342, endPoint x: 356, endPoint y: 309, distance: 180.0
click at [348, 311] on div "× <<Back to results Massanutten Resort Hotels Book from $191.00! 1822 Resort Dr…" at bounding box center [784, 204] width 1568 height 1447
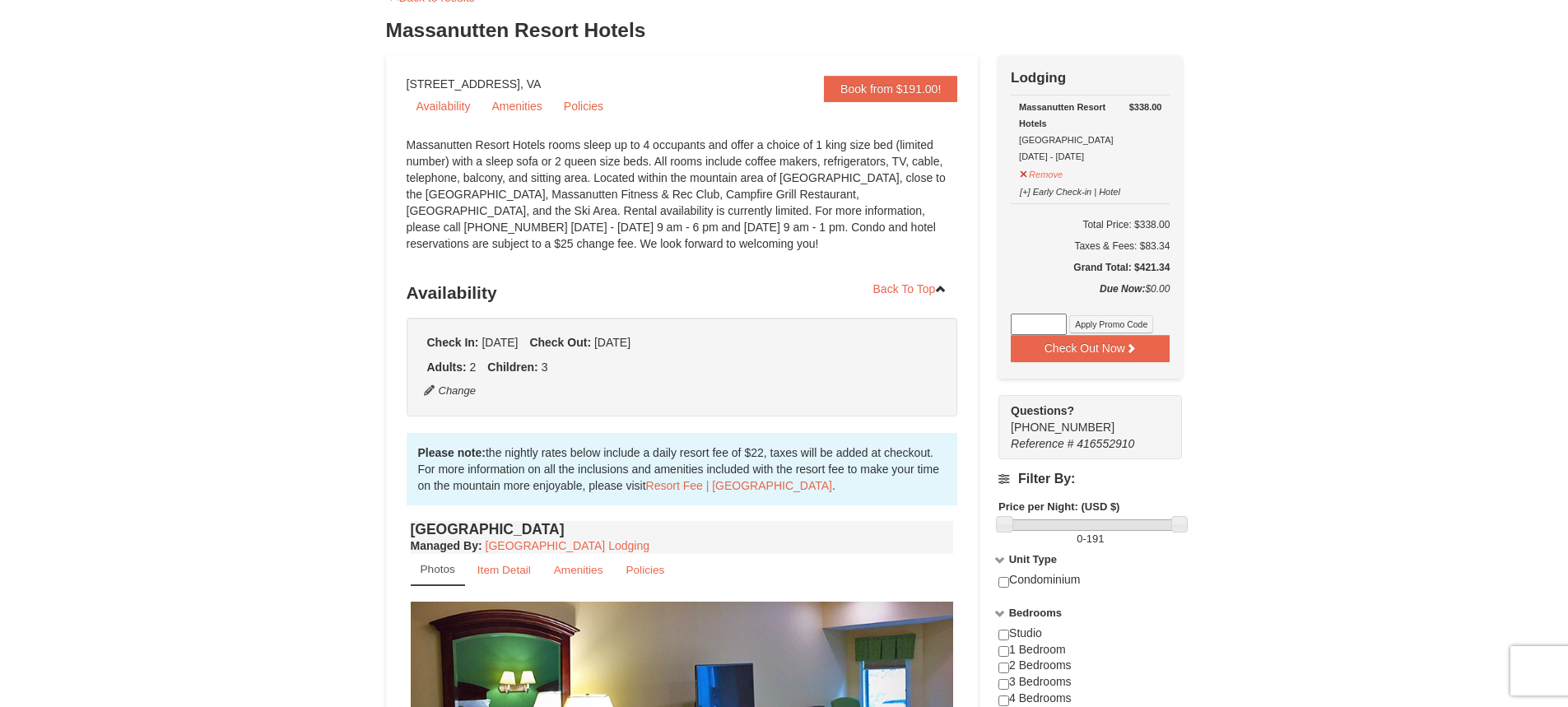
scroll to position [247, 0]
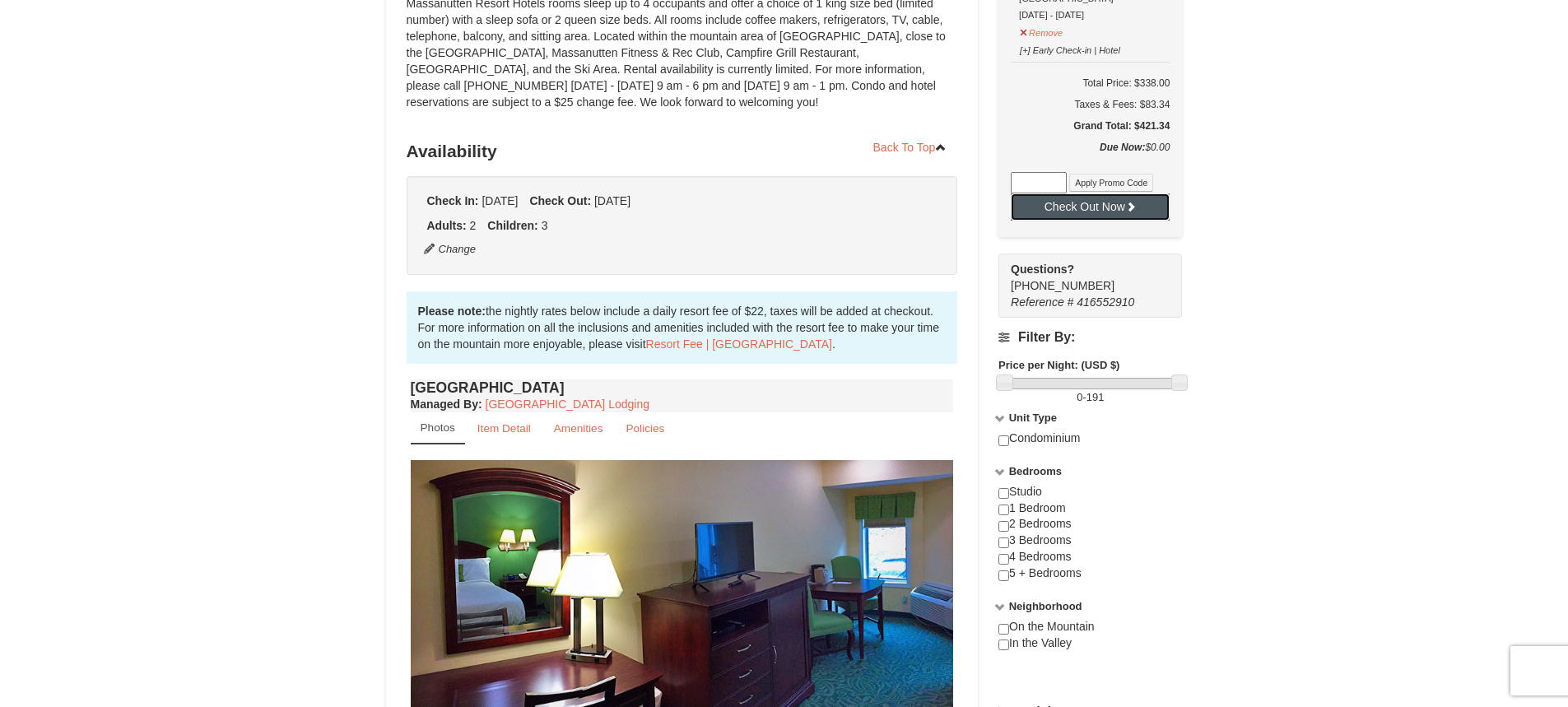
click at [1068, 206] on button "Check Out Now" at bounding box center [1090, 207] width 159 height 27
